Goal: Information Seeking & Learning: Check status

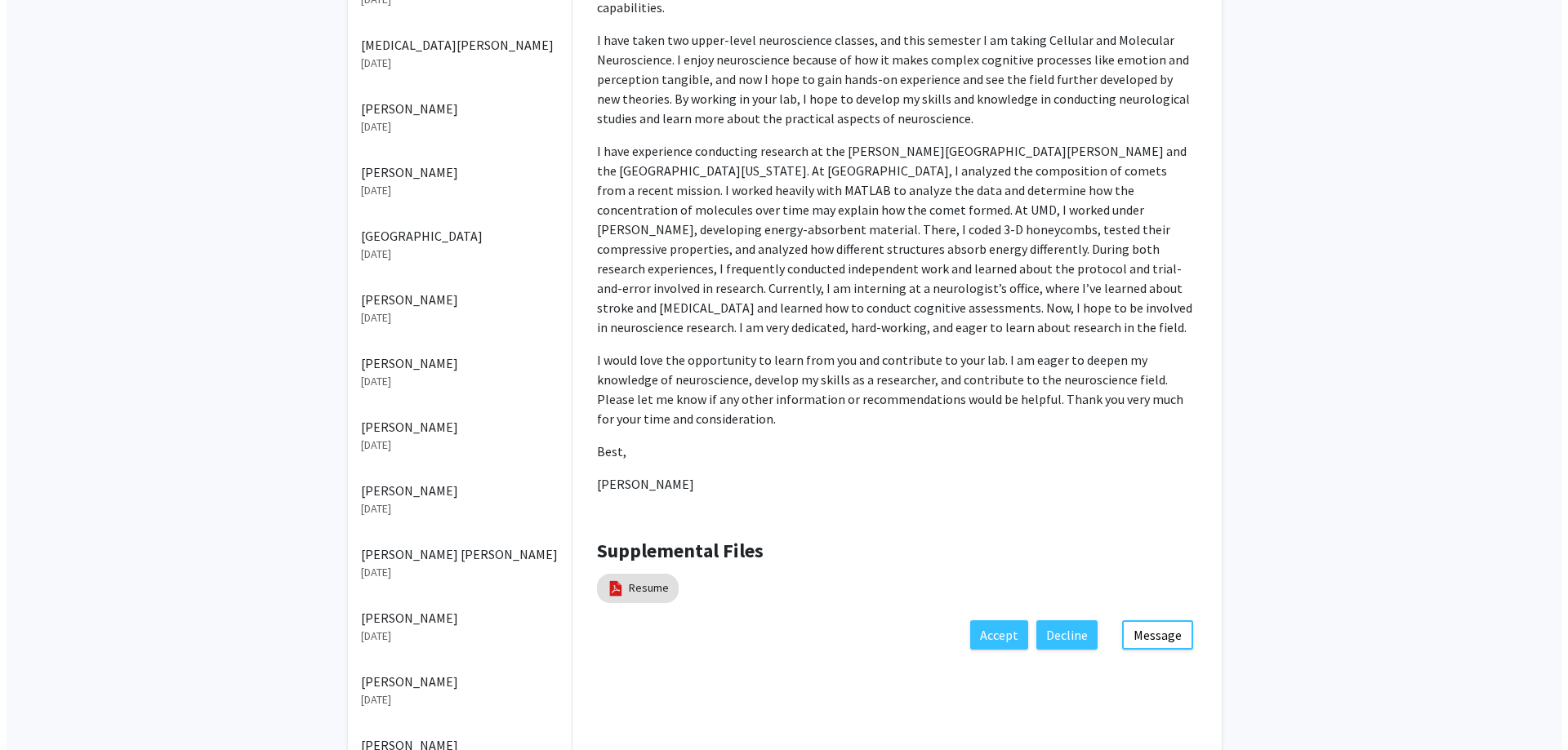
scroll to position [647, 0]
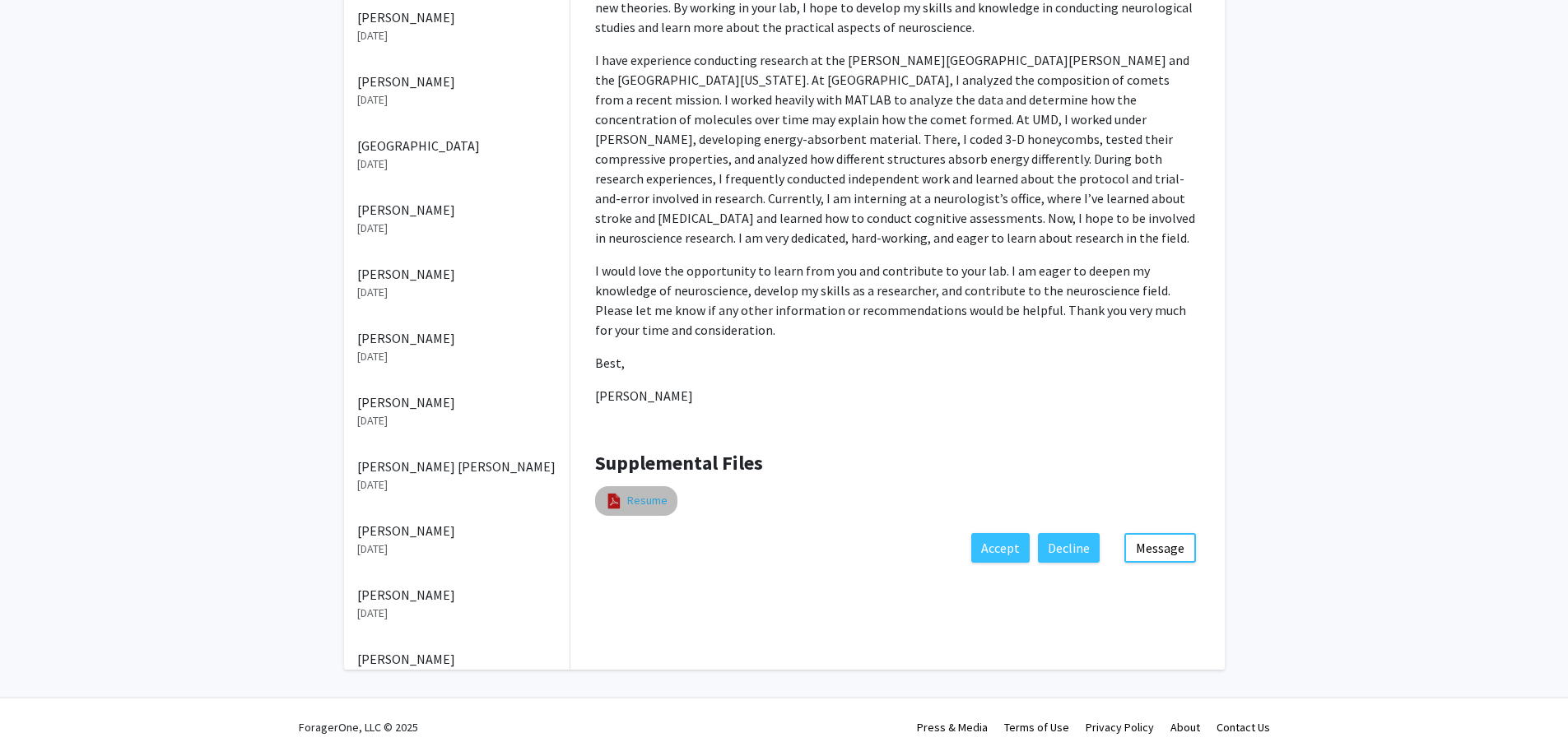
click at [635, 492] on link "Resume" at bounding box center [647, 501] width 40 height 17
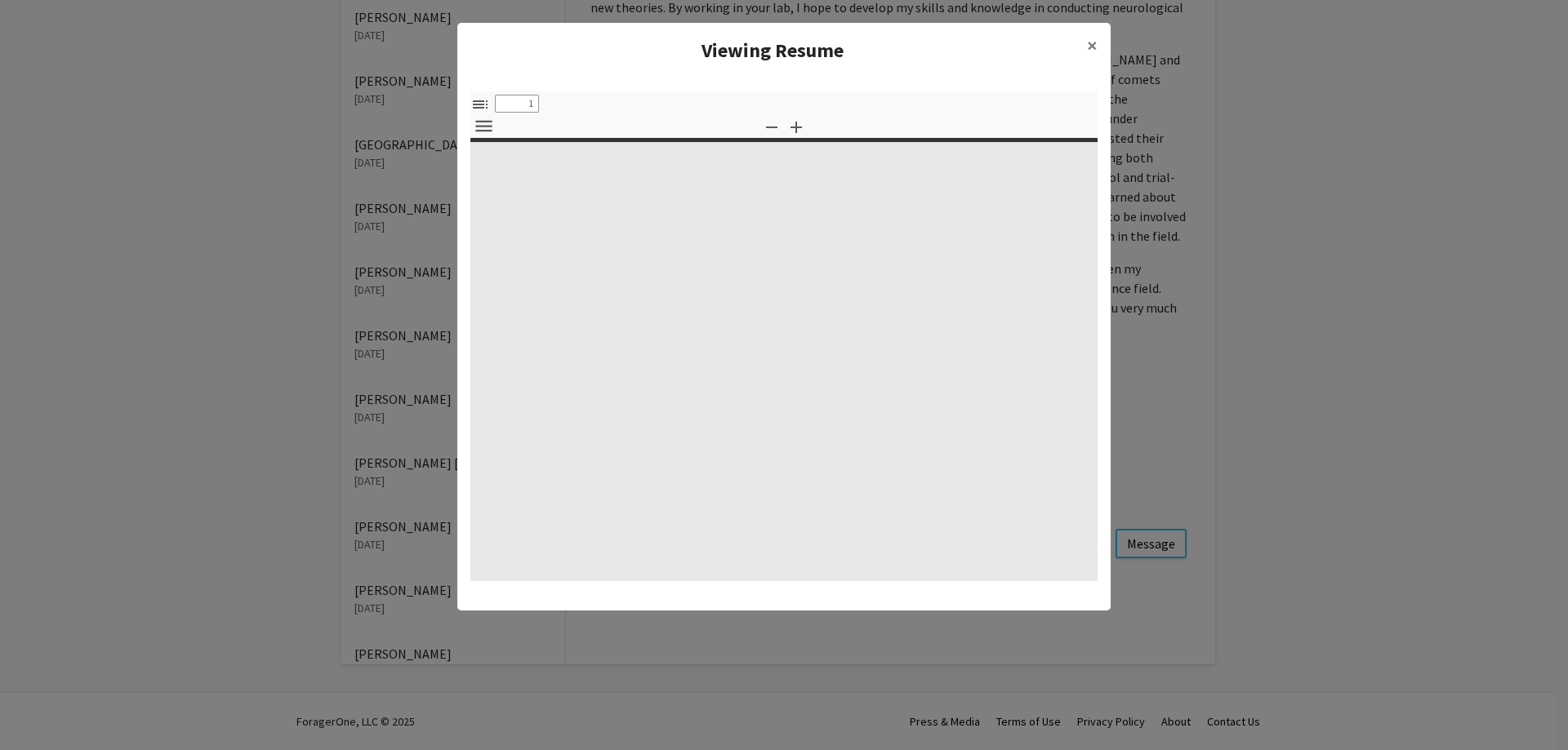
select select "custom"
type input "0"
select select "custom"
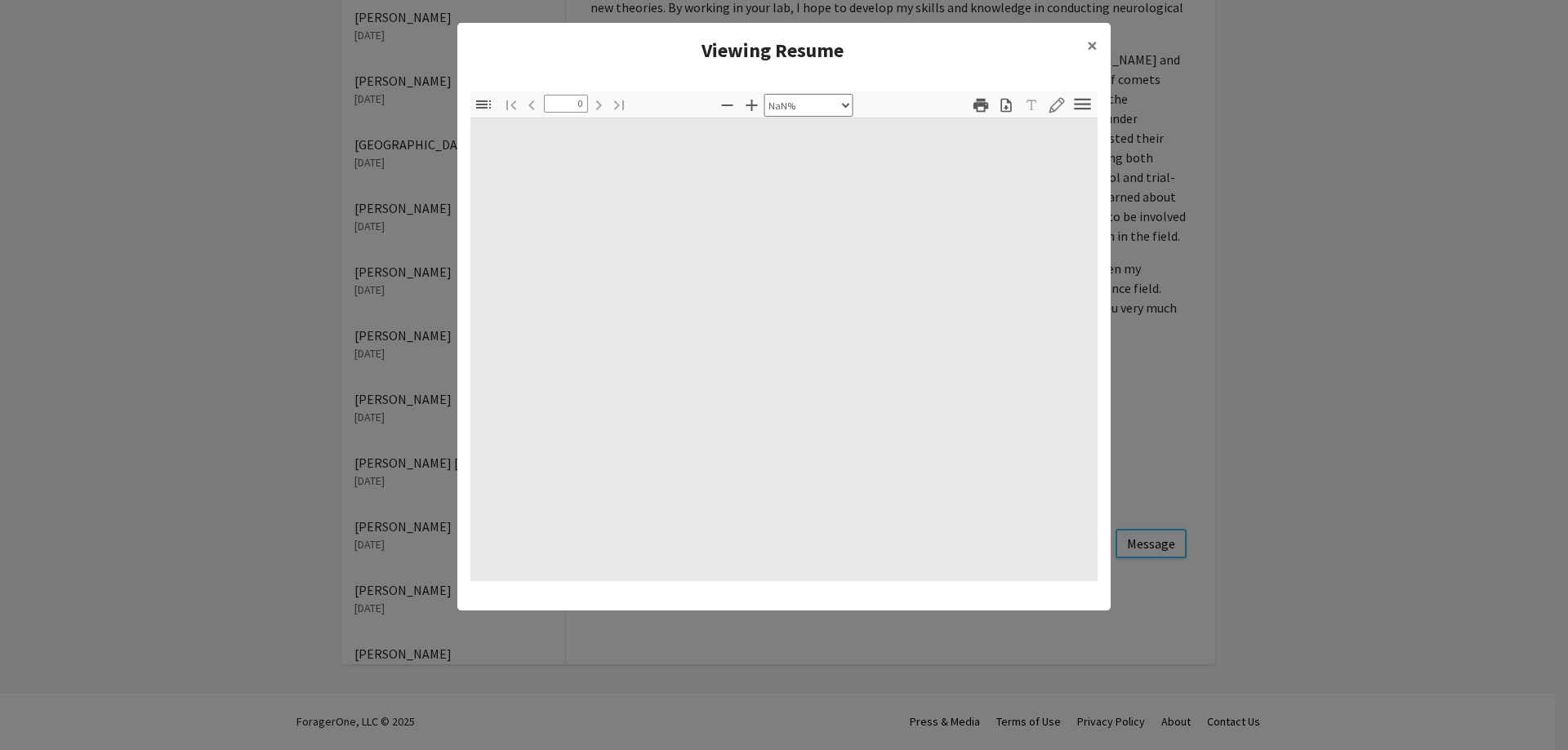
type input "1"
select select "auto"
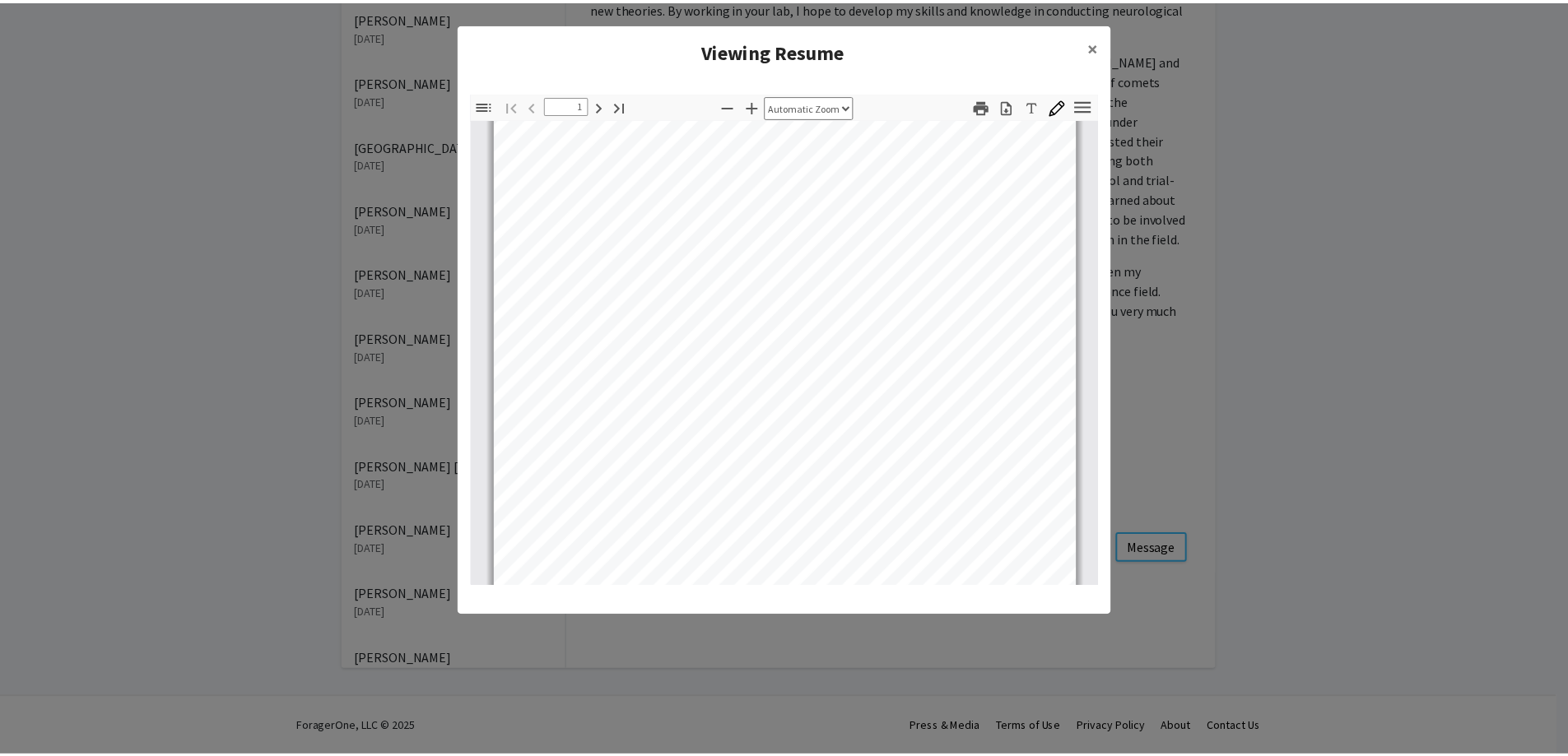
scroll to position [216, 0]
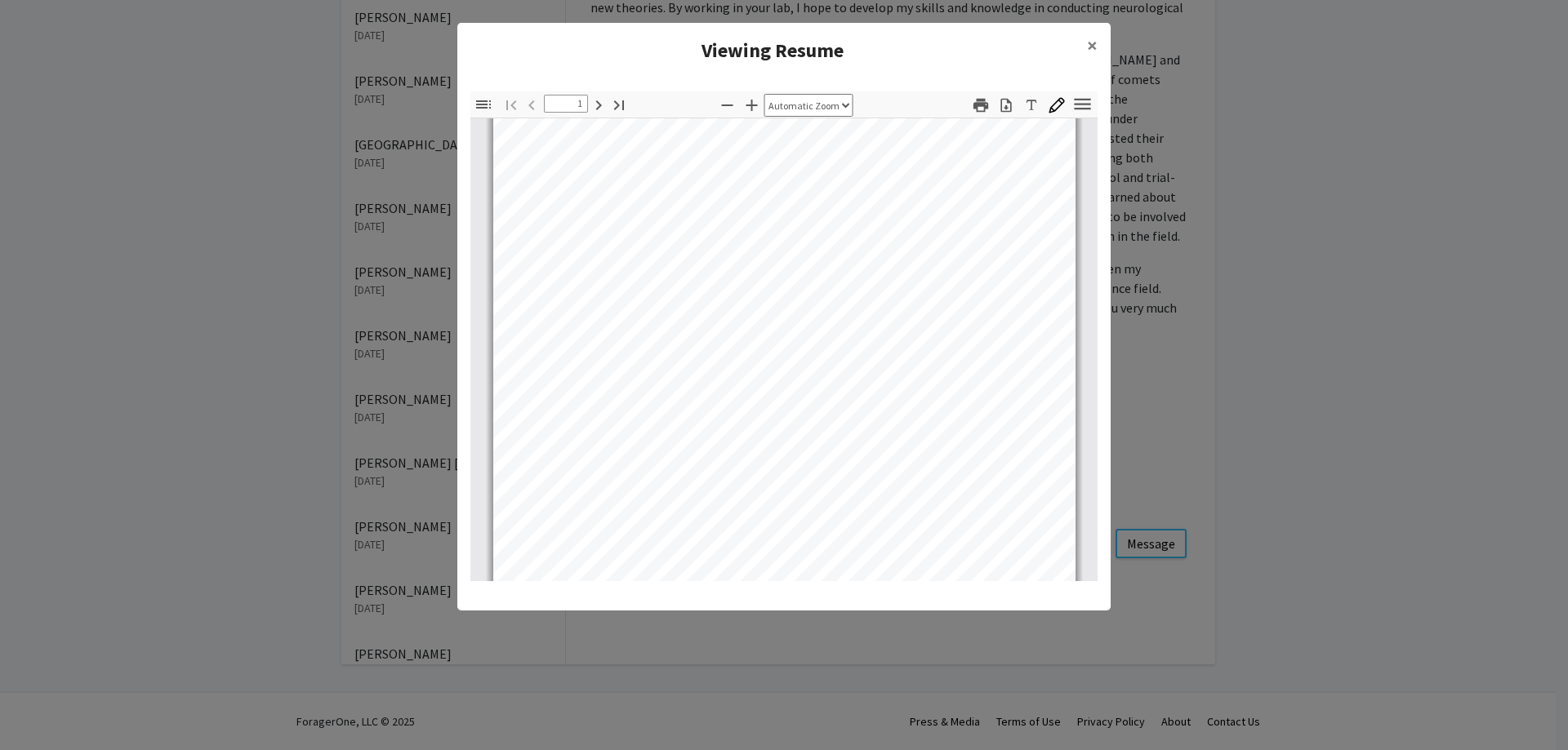
click at [1370, 278] on modal-container "Viewing Resume × Thumbnails Document Outline Attachments Layers Current Outline…" at bounding box center [784, 375] width 1568 height 750
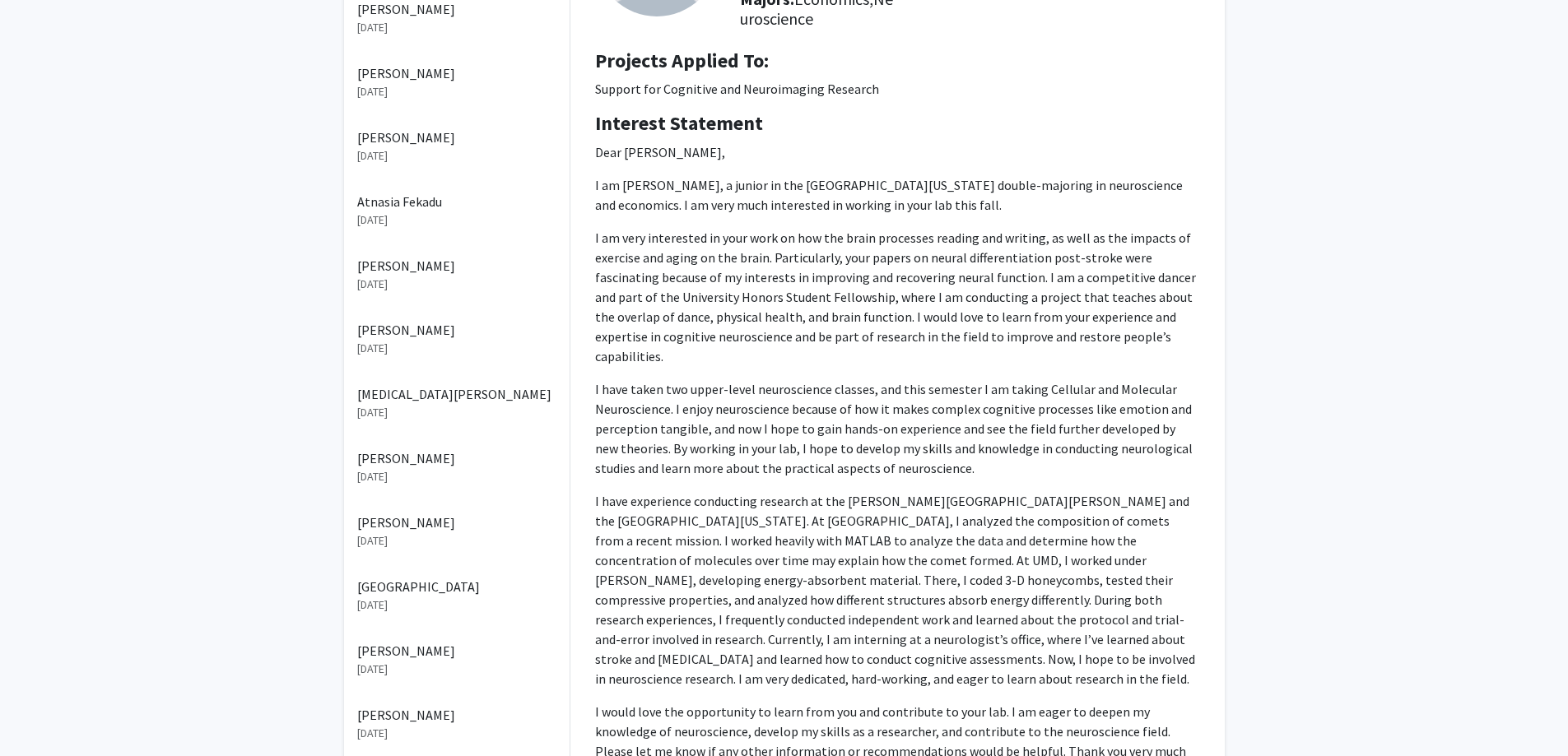
scroll to position [241, 0]
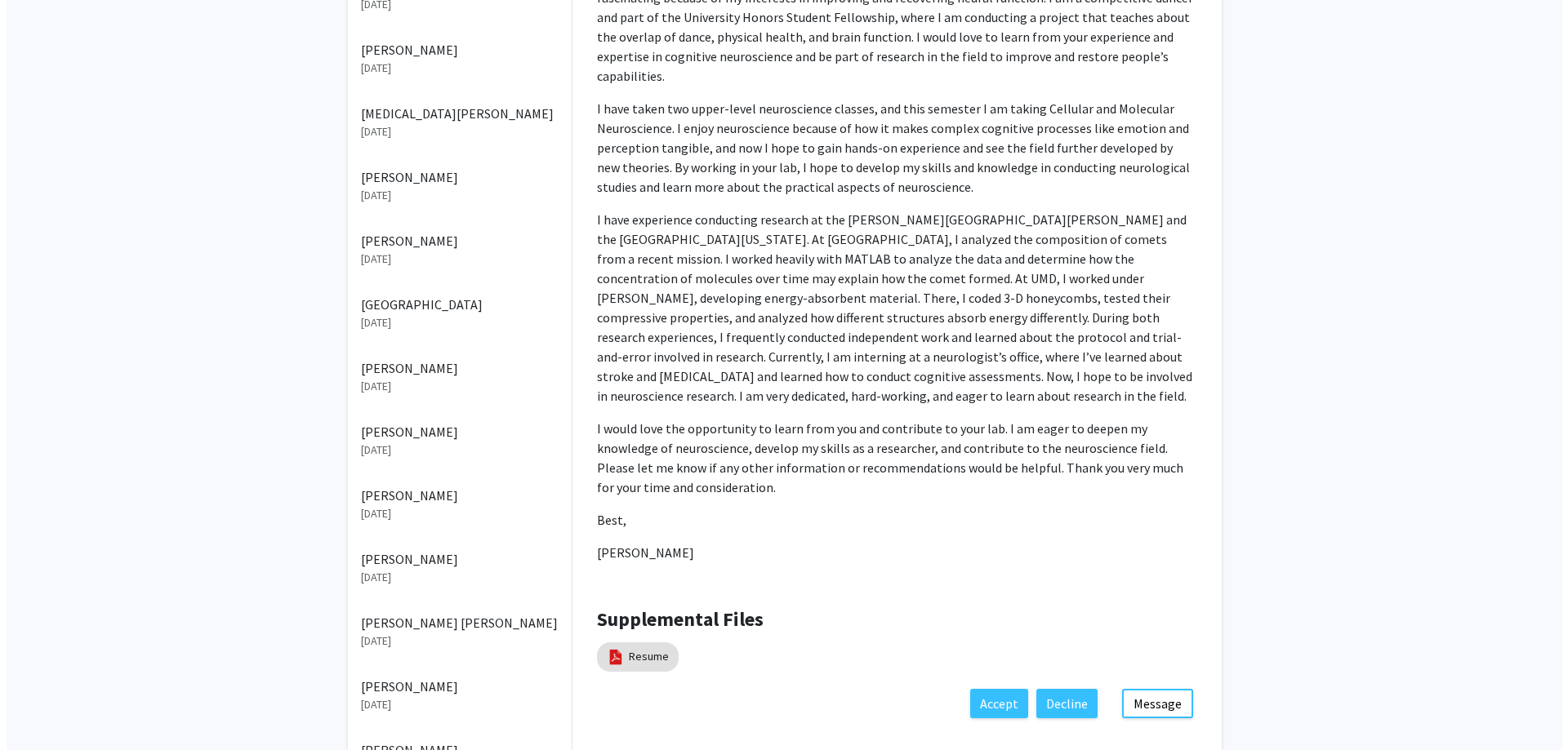
scroll to position [490, 0]
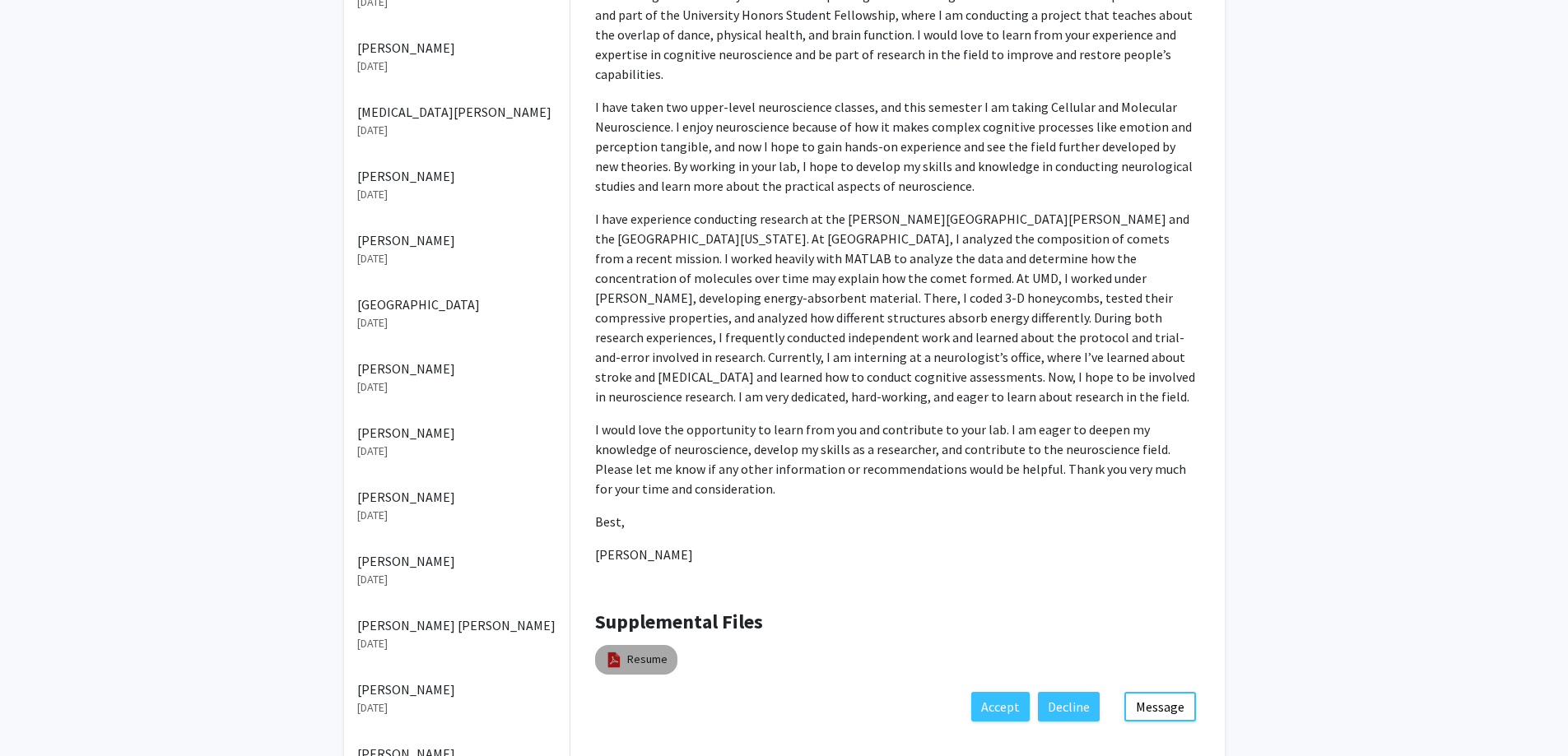
click at [624, 645] on mat-chip "Resume" at bounding box center [635, 660] width 83 height 30
click at [641, 651] on link "Resume" at bounding box center [647, 660] width 40 height 17
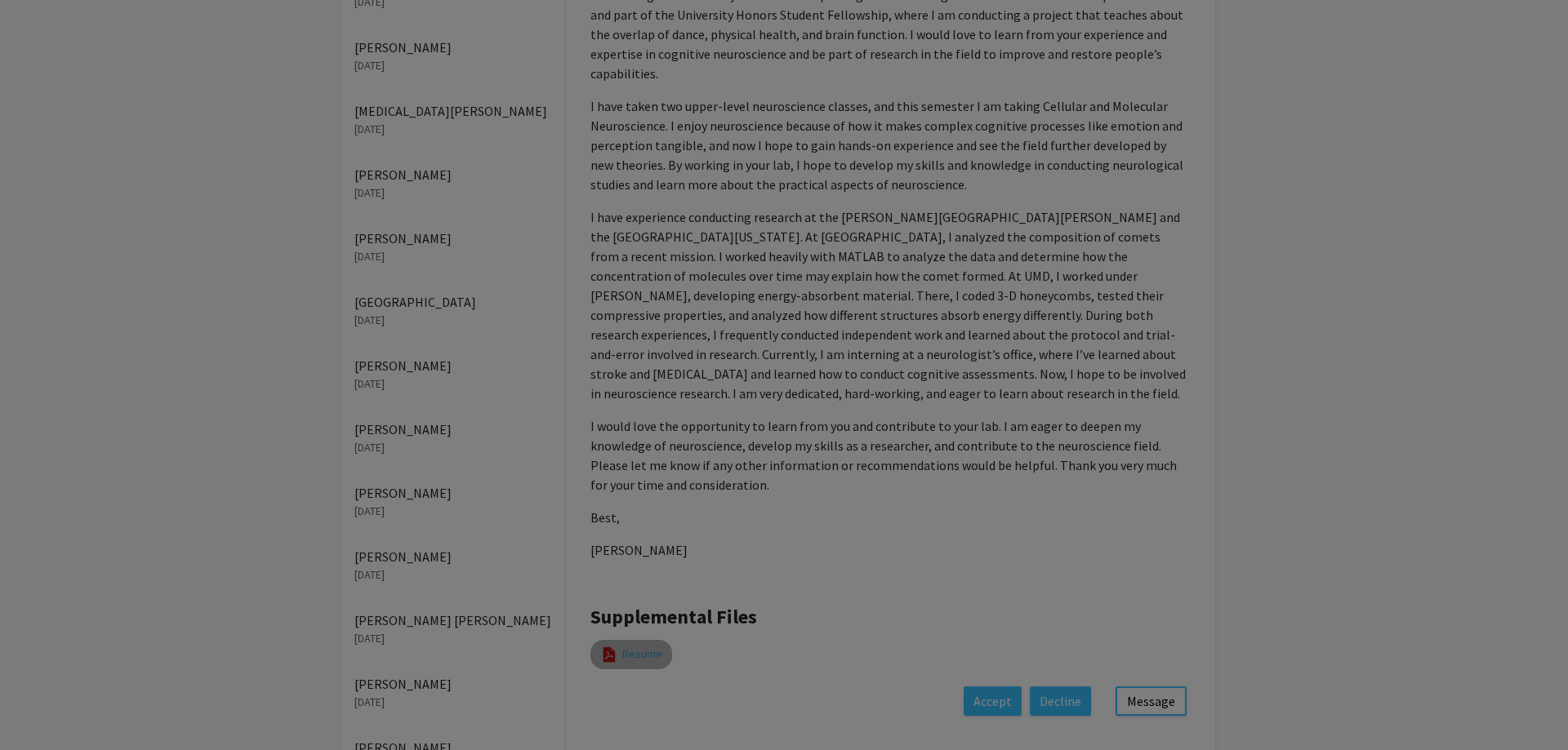
select select "custom"
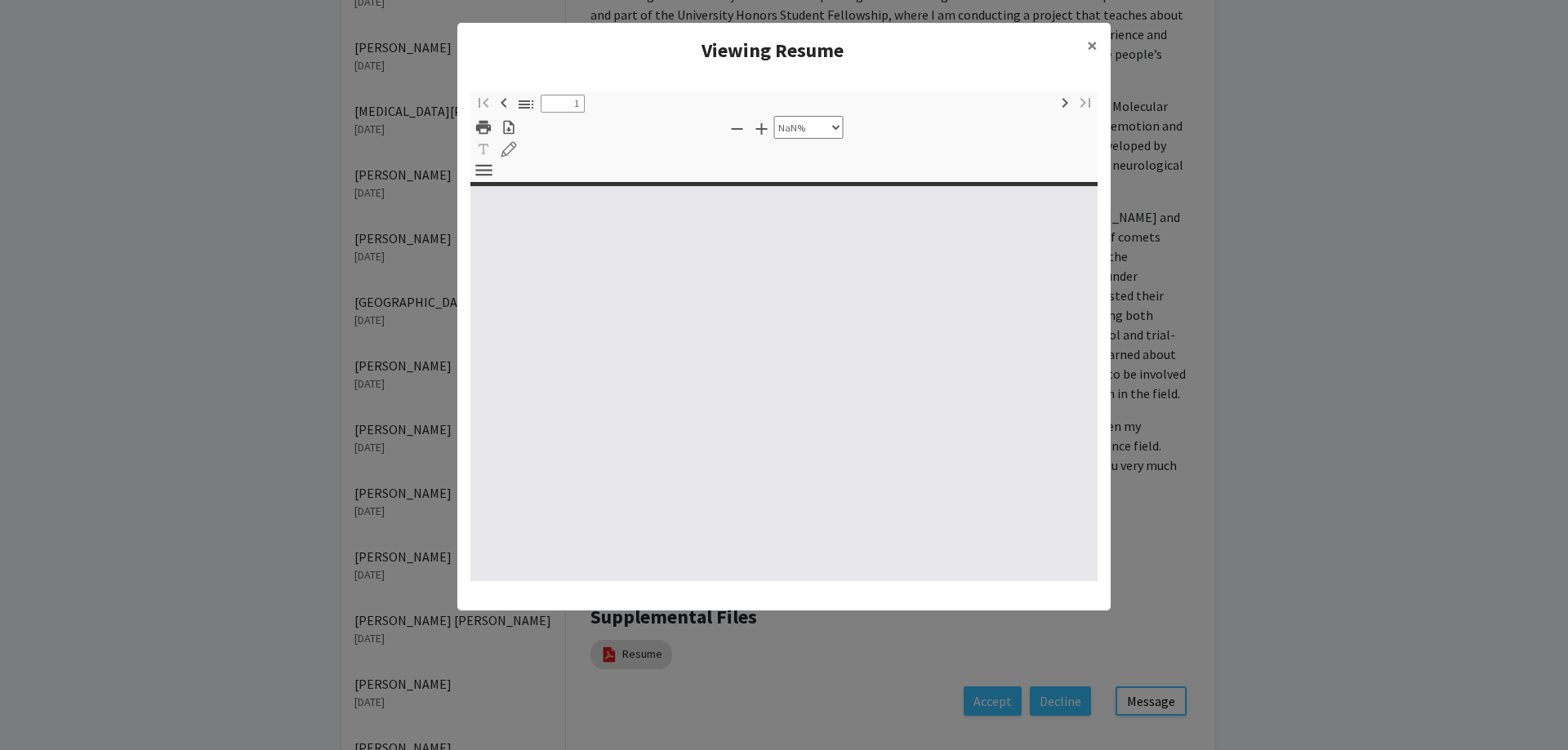
type input "0"
select select "custom"
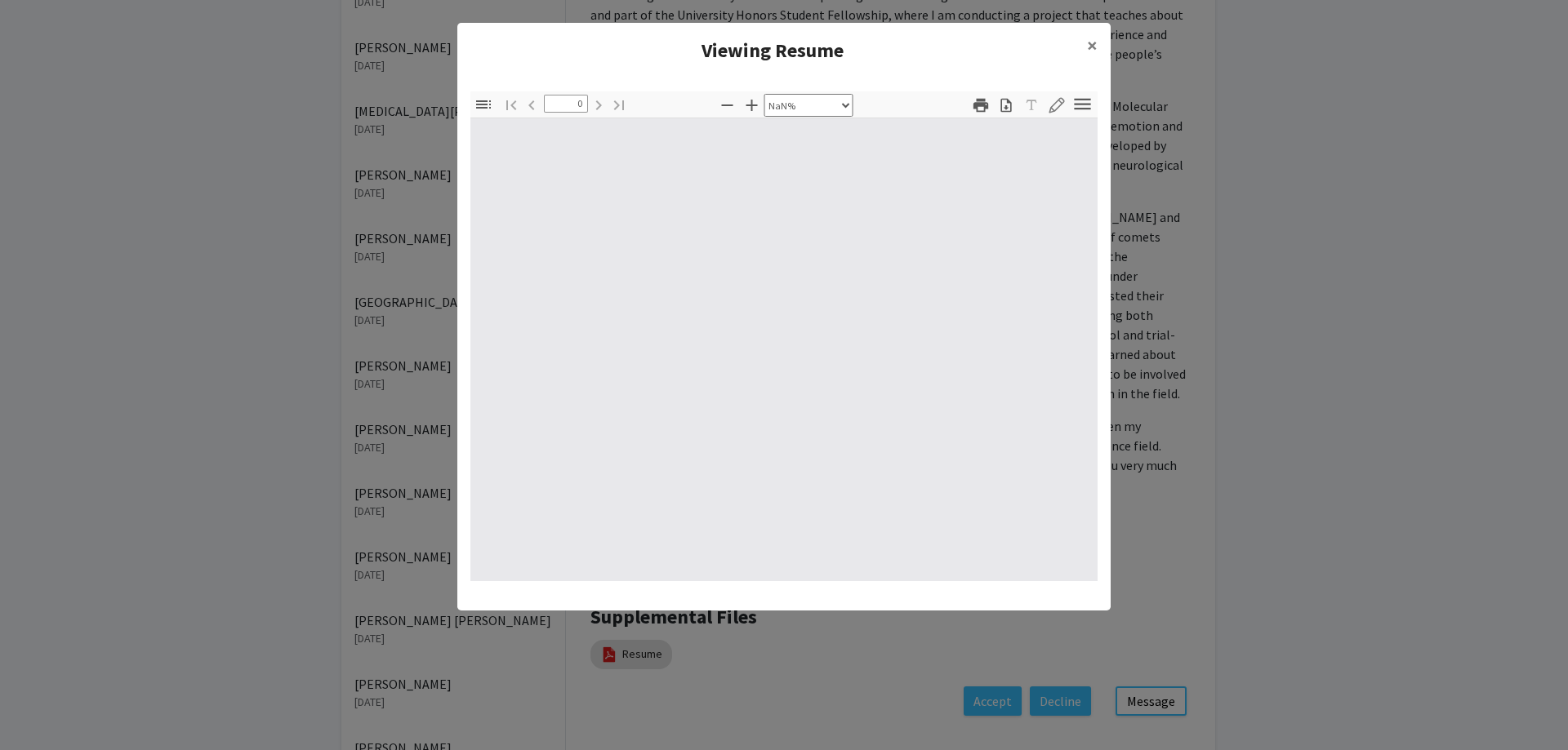
type input "1"
select select "auto"
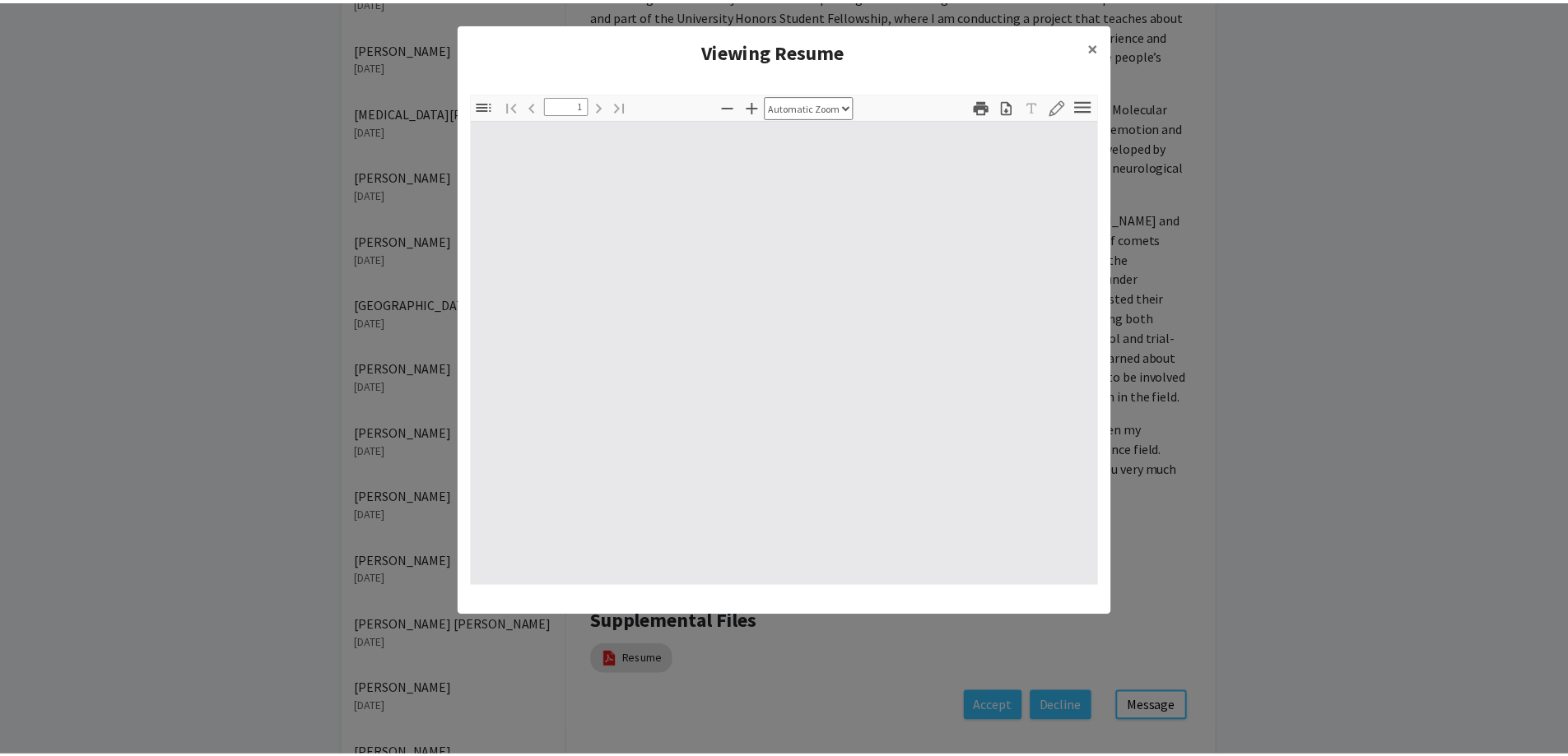
scroll to position [1, 0]
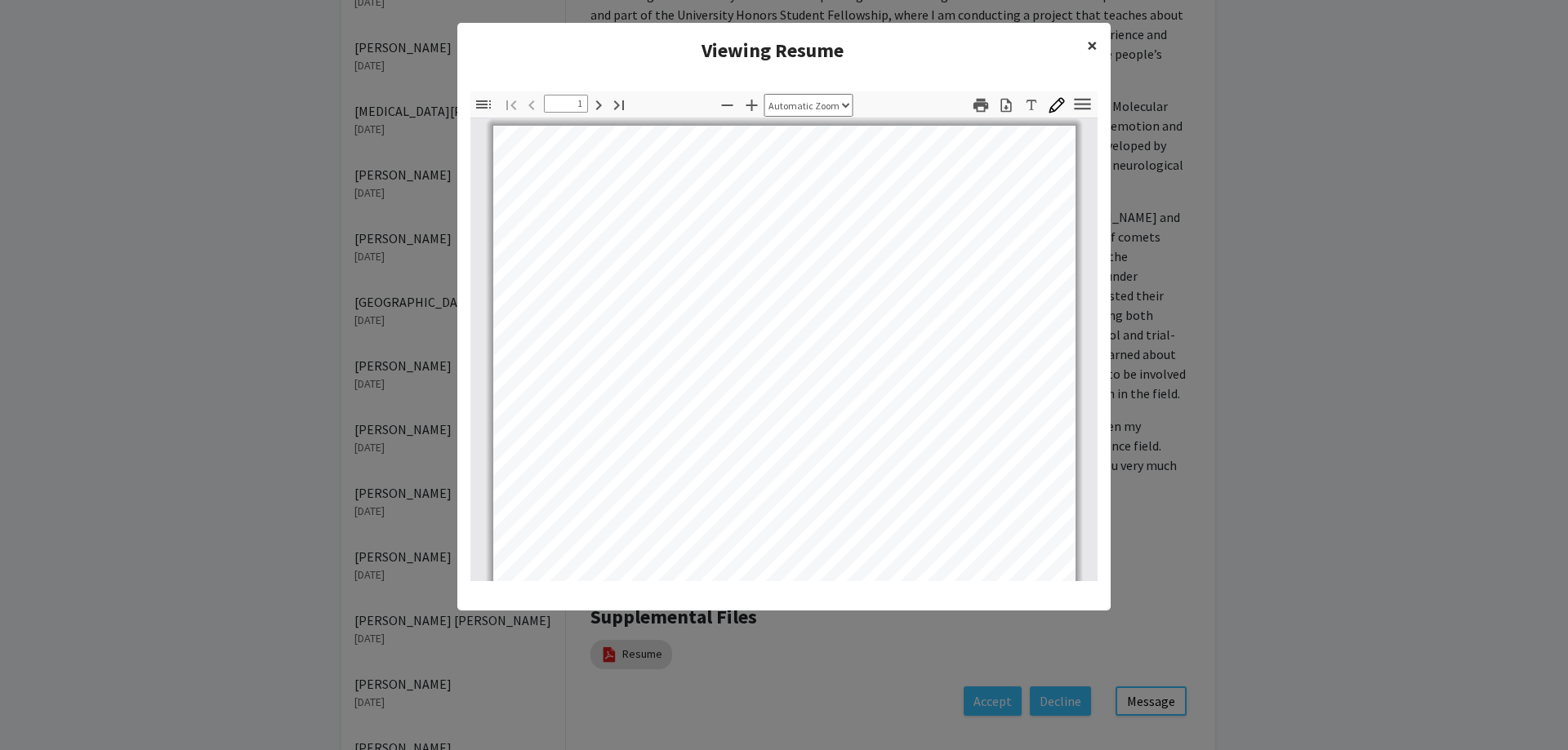
drag, startPoint x: 1094, startPoint y: 41, endPoint x: 1164, endPoint y: 71, distance: 76.2
click at [1094, 41] on span "×" at bounding box center [1092, 45] width 10 height 25
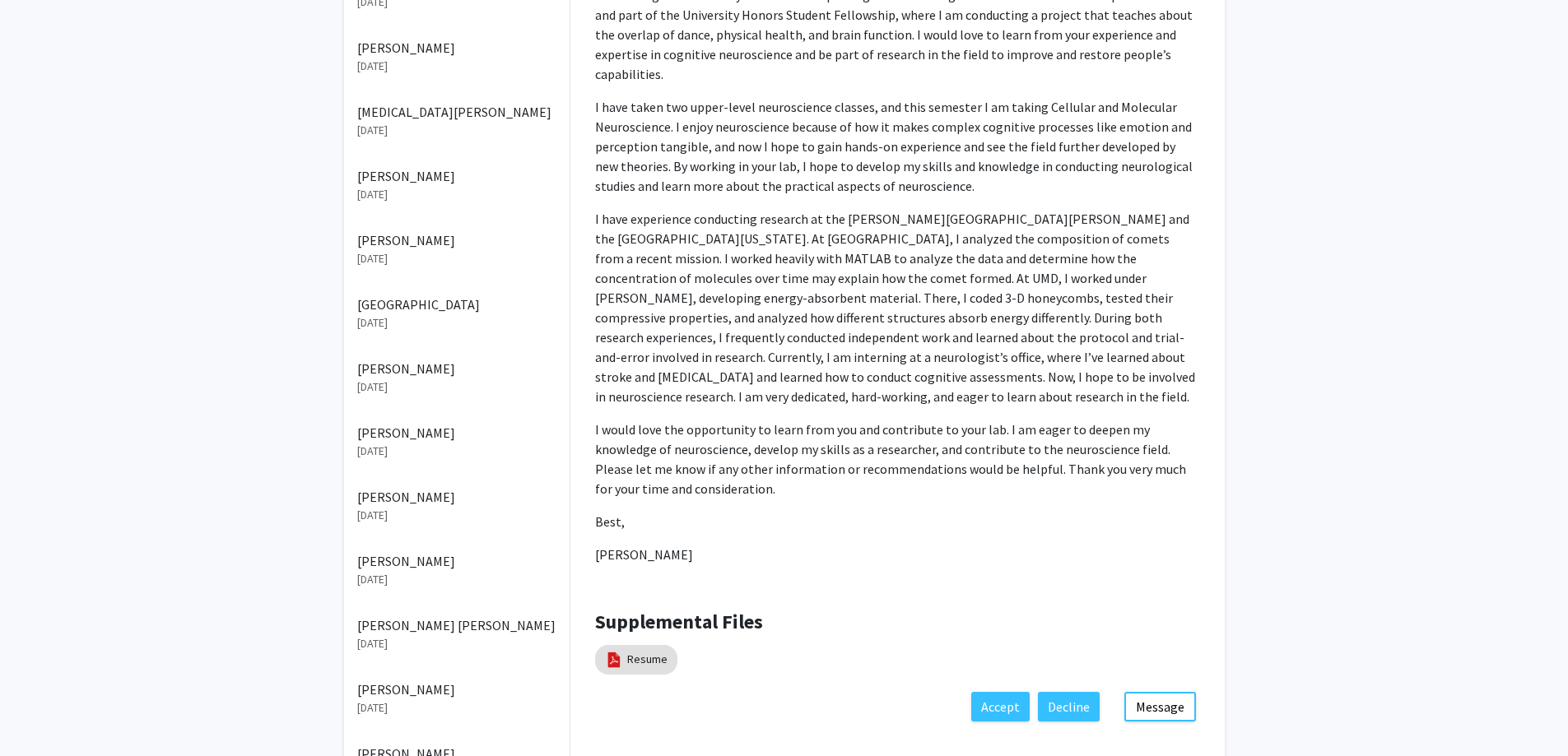
click at [1296, 214] on div "Pending Accepted Declined [PERSON_NAME] [DATE] [PERSON_NAME] [DATE] [PERSON_NAM…" at bounding box center [784, 216] width 1568 height 1300
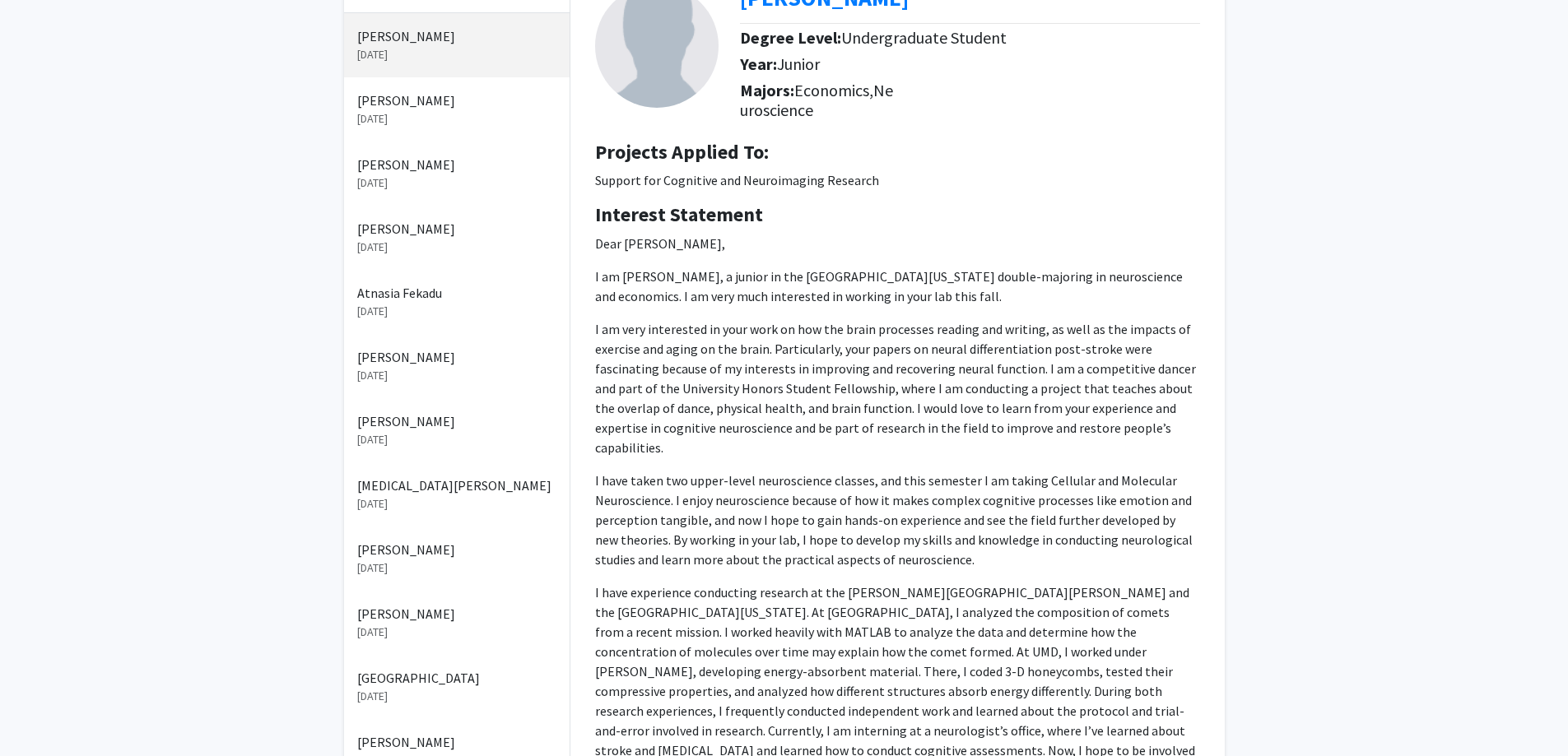
scroll to position [0, 0]
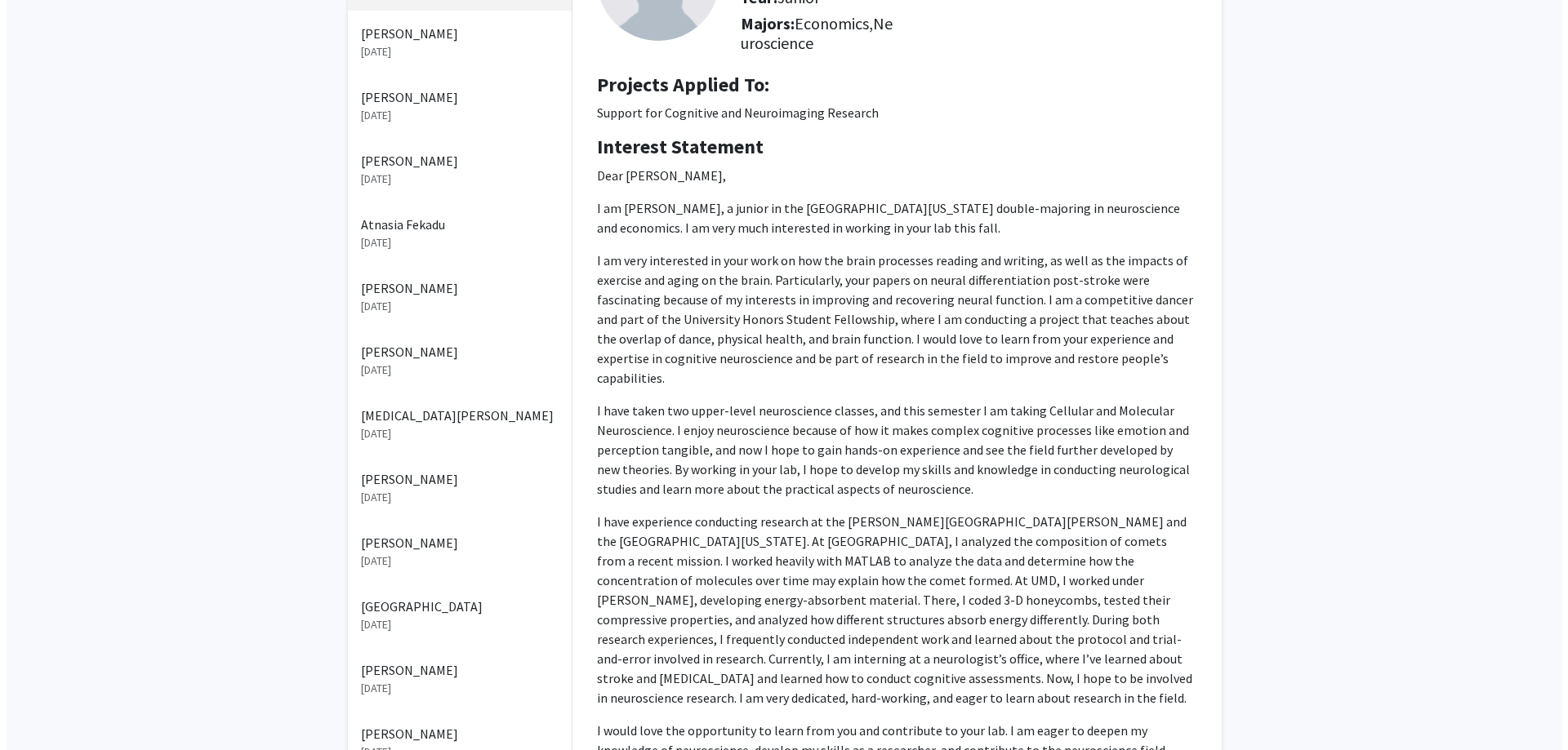
scroll to position [490, 0]
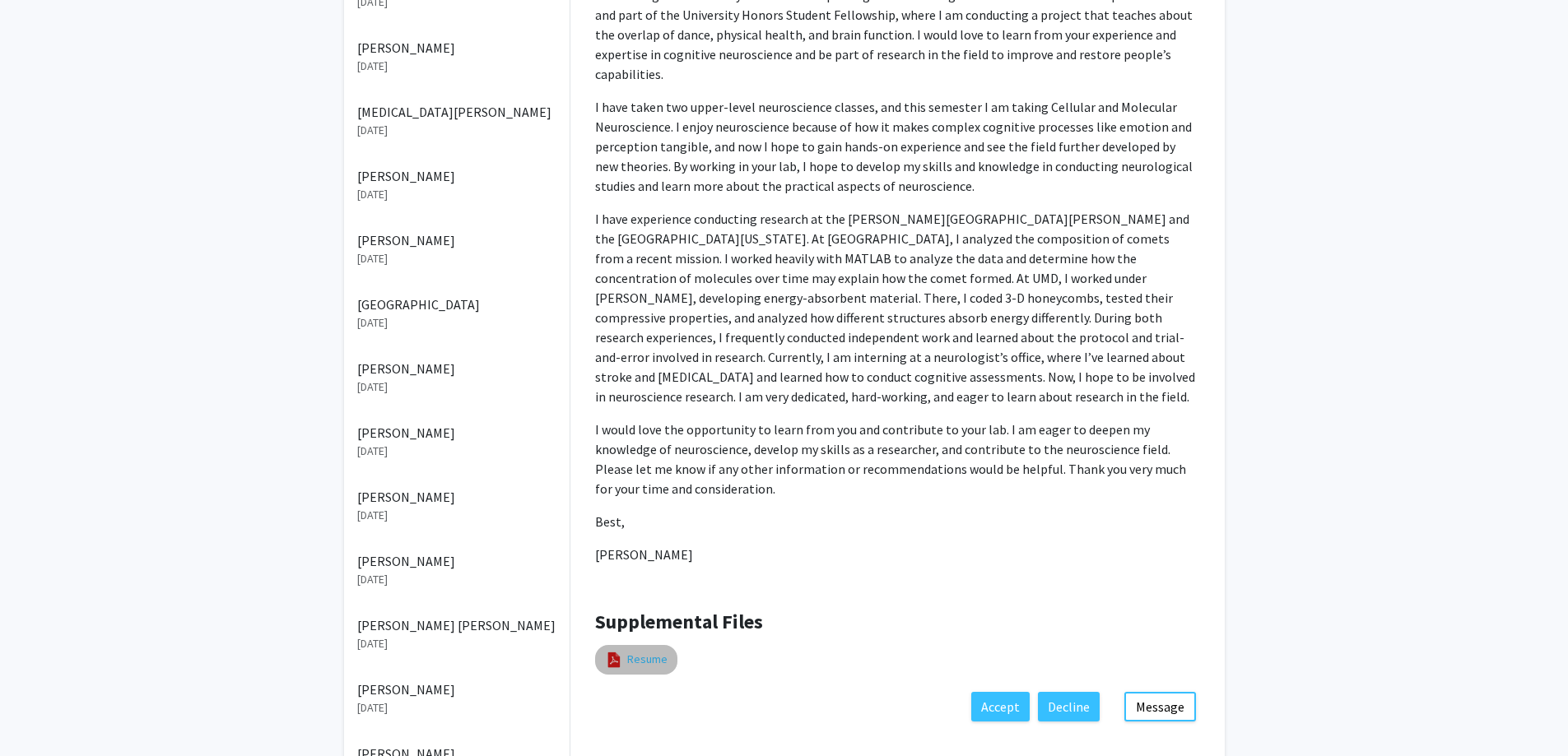
click at [627, 651] on link "Resume" at bounding box center [647, 660] width 40 height 17
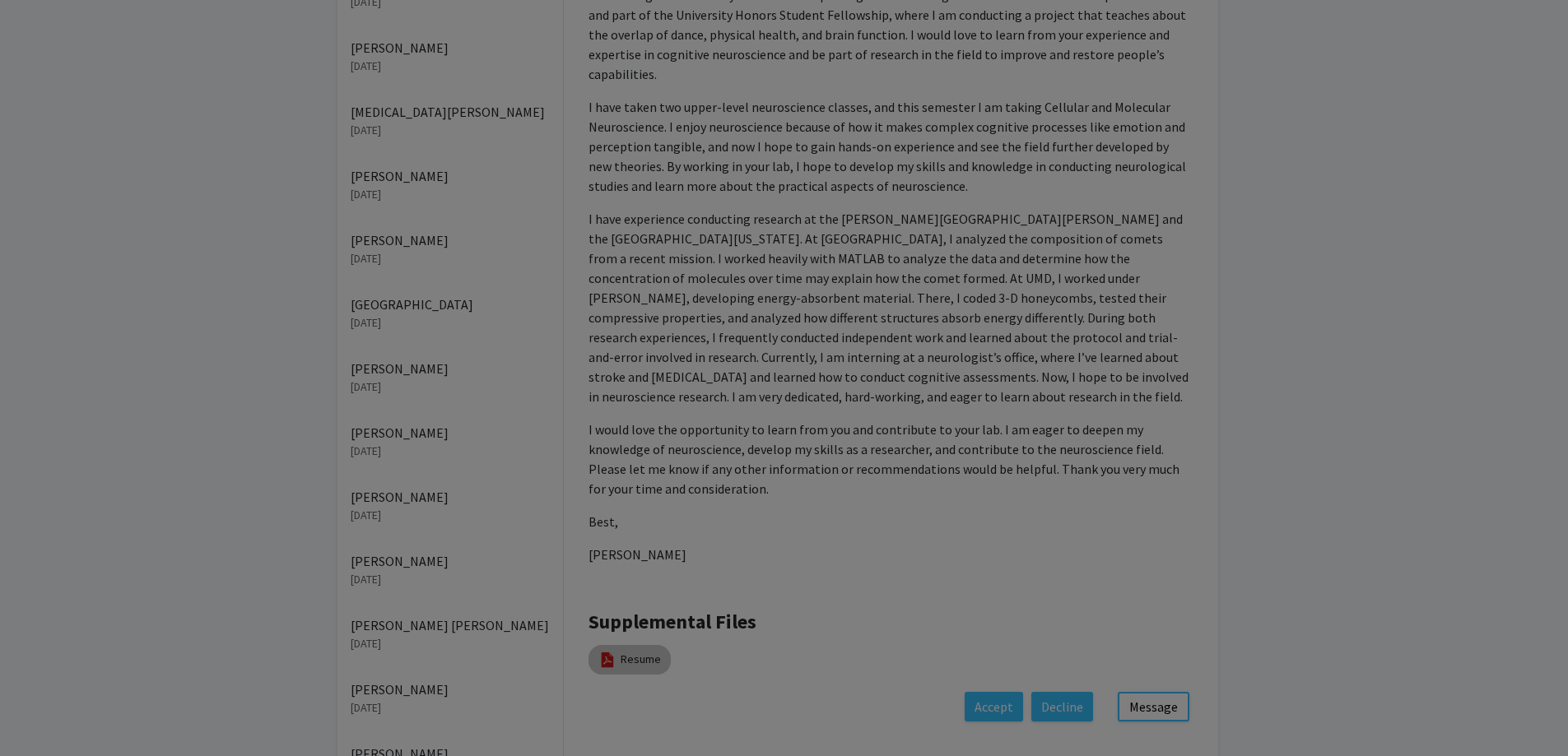
select select "custom"
type input "0"
select select "custom"
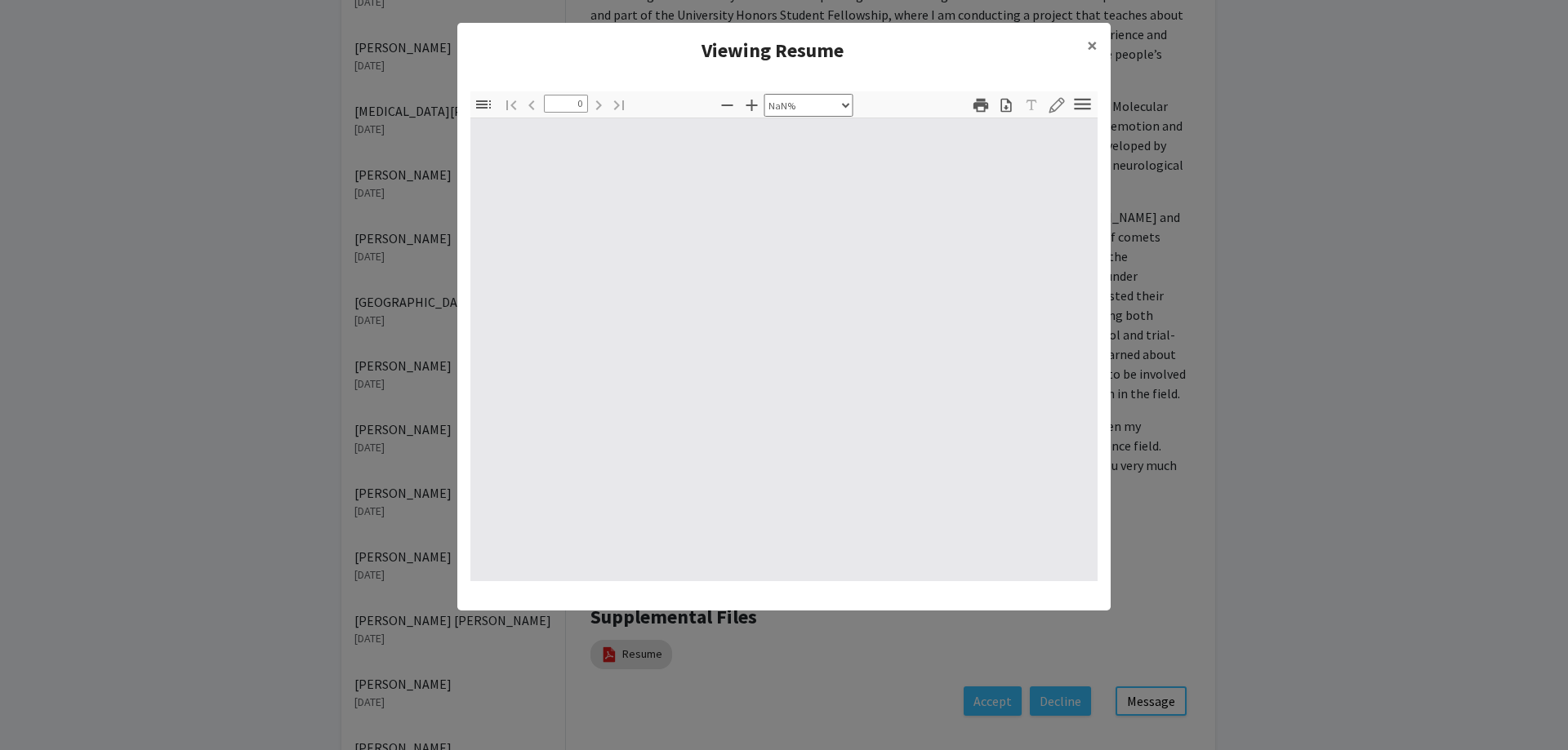
type input "1"
select select "auto"
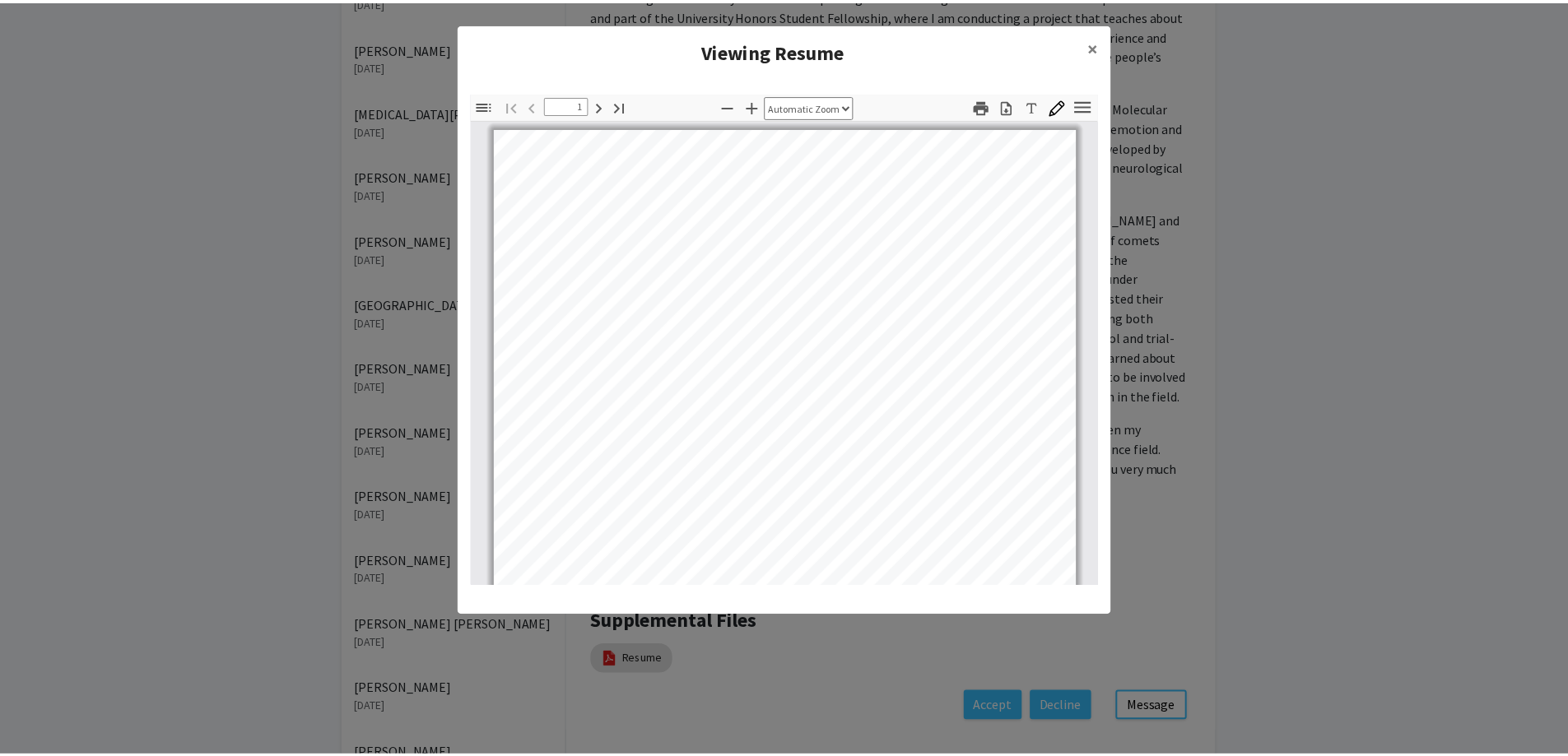
scroll to position [1, 0]
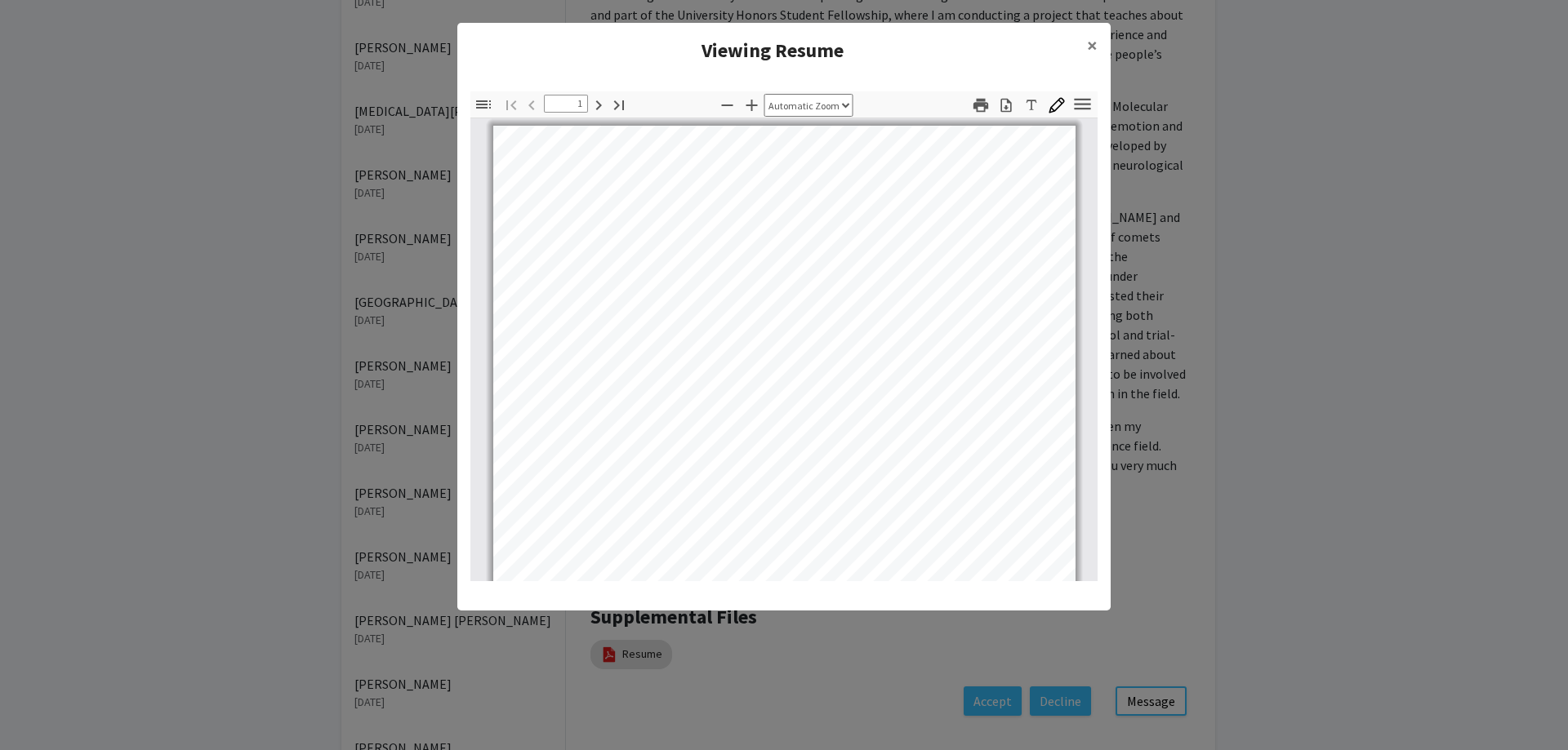
click at [1325, 167] on modal-container "Viewing Resume × Thumbnails Document Outline Attachments Layers Current Outline…" at bounding box center [784, 375] width 1568 height 750
